Goal: Information Seeking & Learning: Understand process/instructions

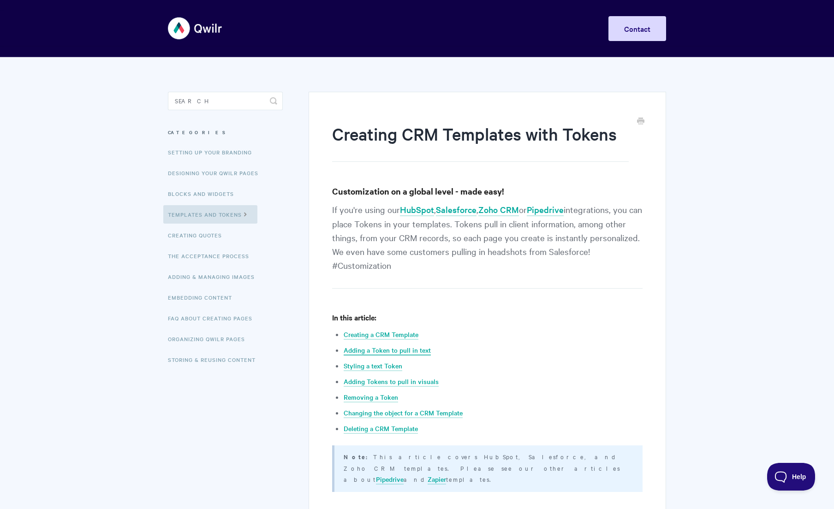
click at [410, 350] on link "Adding a Token to pull in text" at bounding box center [387, 351] width 87 height 10
click at [212, 299] on link "Embedding Content" at bounding box center [201, 297] width 76 height 18
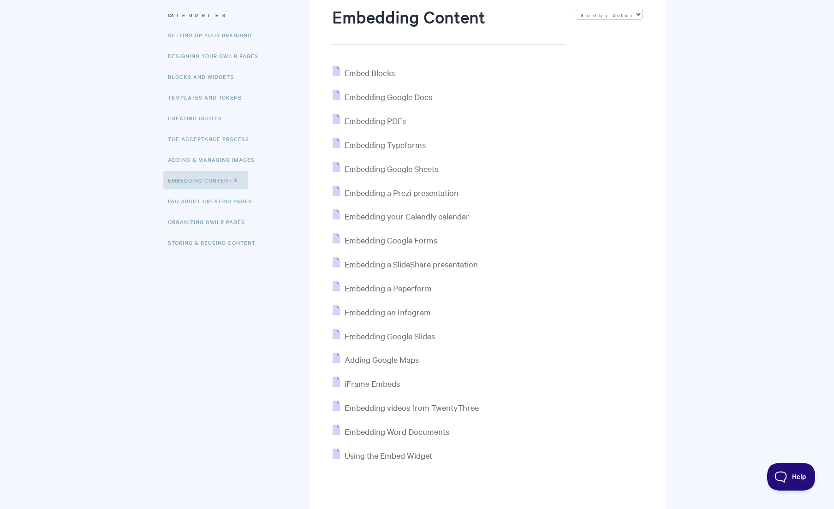
scroll to position [101, 0]
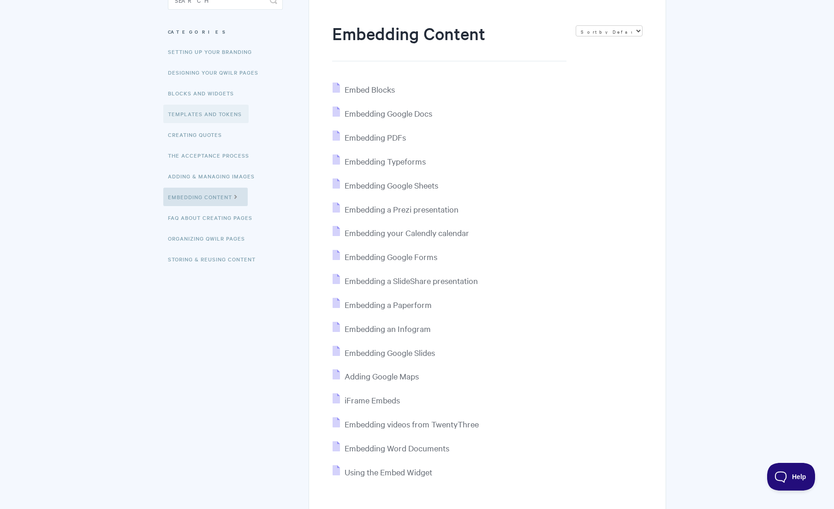
click at [225, 117] on link "Templates and Tokens" at bounding box center [205, 114] width 85 height 18
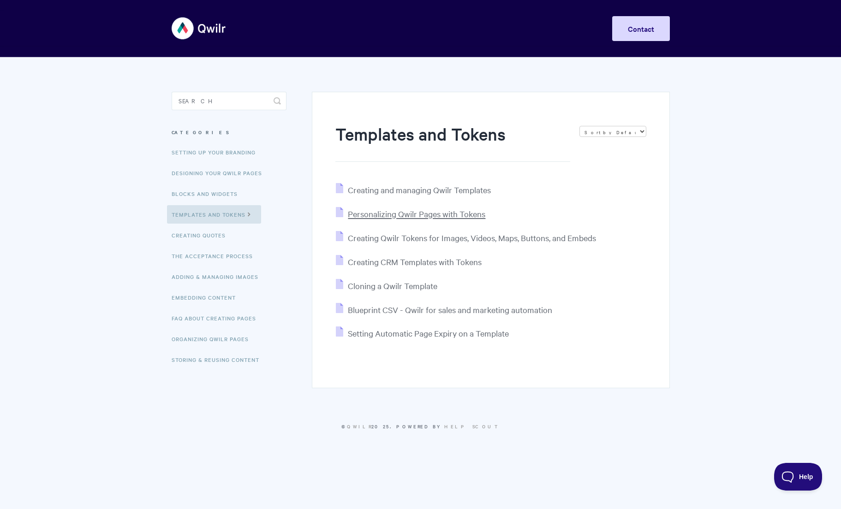
click at [462, 217] on span "Personalizing Qwilr Pages with Tokens" at bounding box center [417, 214] width 138 height 11
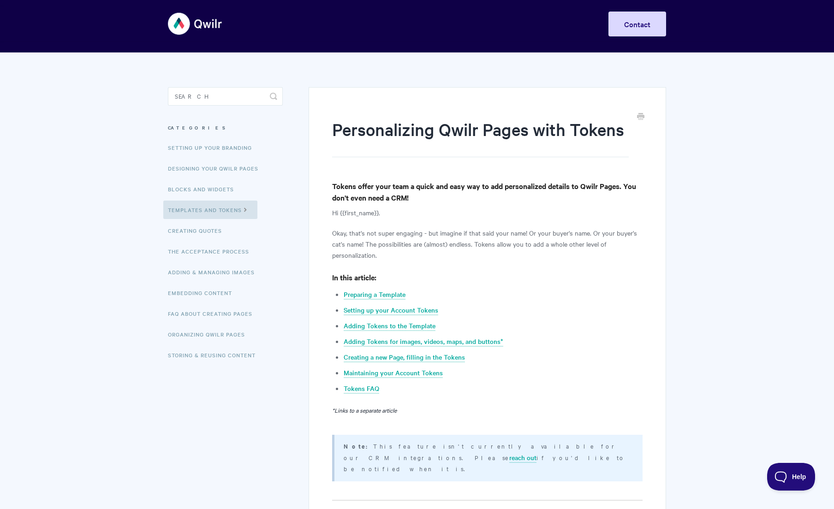
scroll to position [7, 0]
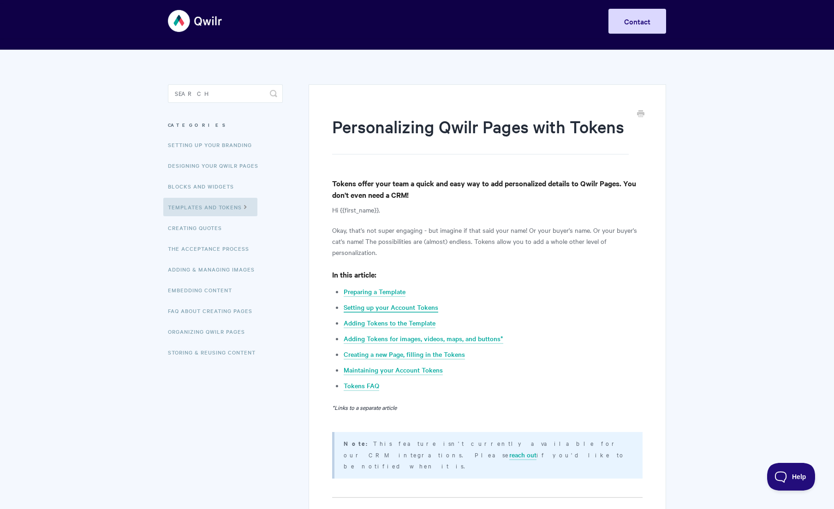
click at [407, 309] on link "Setting up your Account Tokens" at bounding box center [391, 308] width 95 height 10
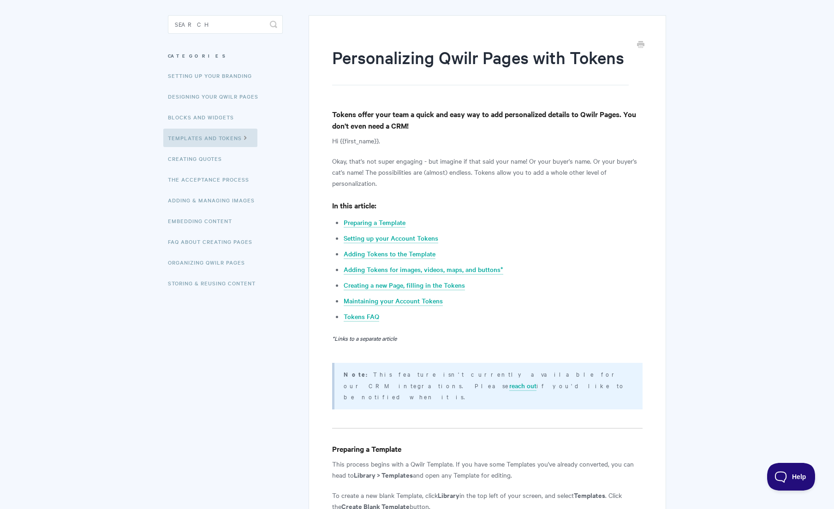
scroll to position [83, 0]
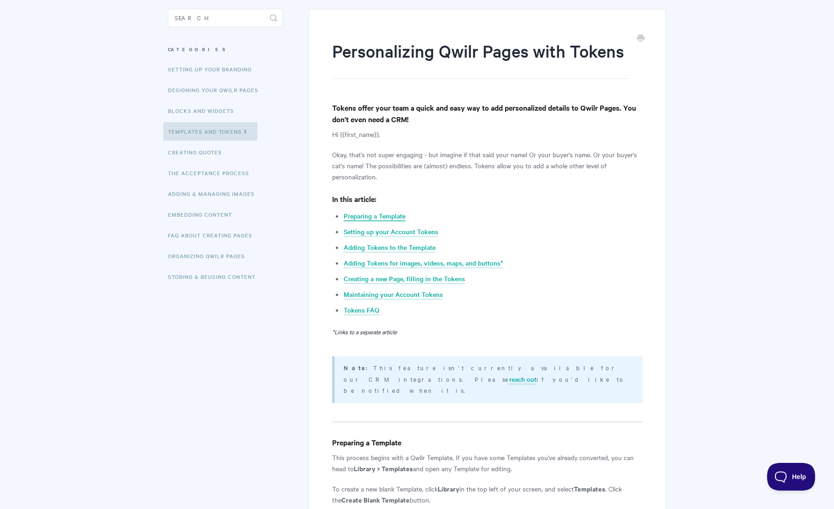
click at [373, 219] on link "Preparing a Template" at bounding box center [375, 216] width 62 height 10
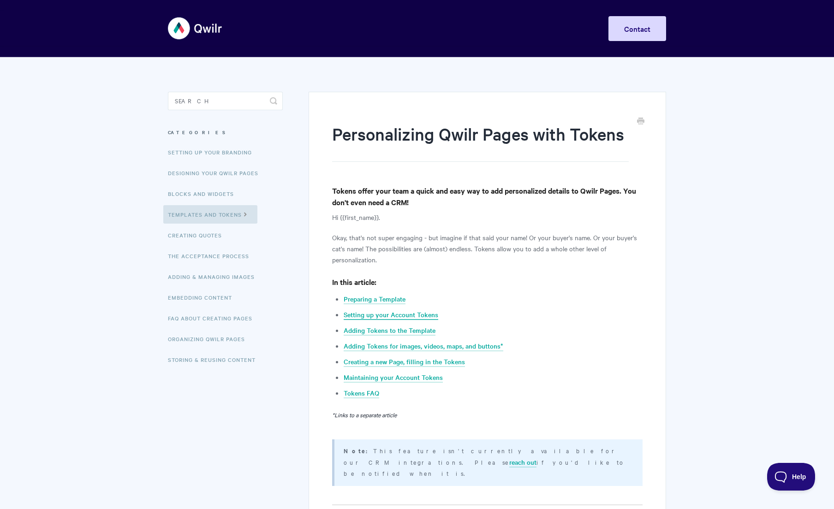
click at [420, 314] on link "Setting up your Account Tokens" at bounding box center [391, 315] width 95 height 10
click at [358, 395] on link "Tokens FAQ" at bounding box center [362, 394] width 36 height 10
